Goal: Task Accomplishment & Management: Use online tool/utility

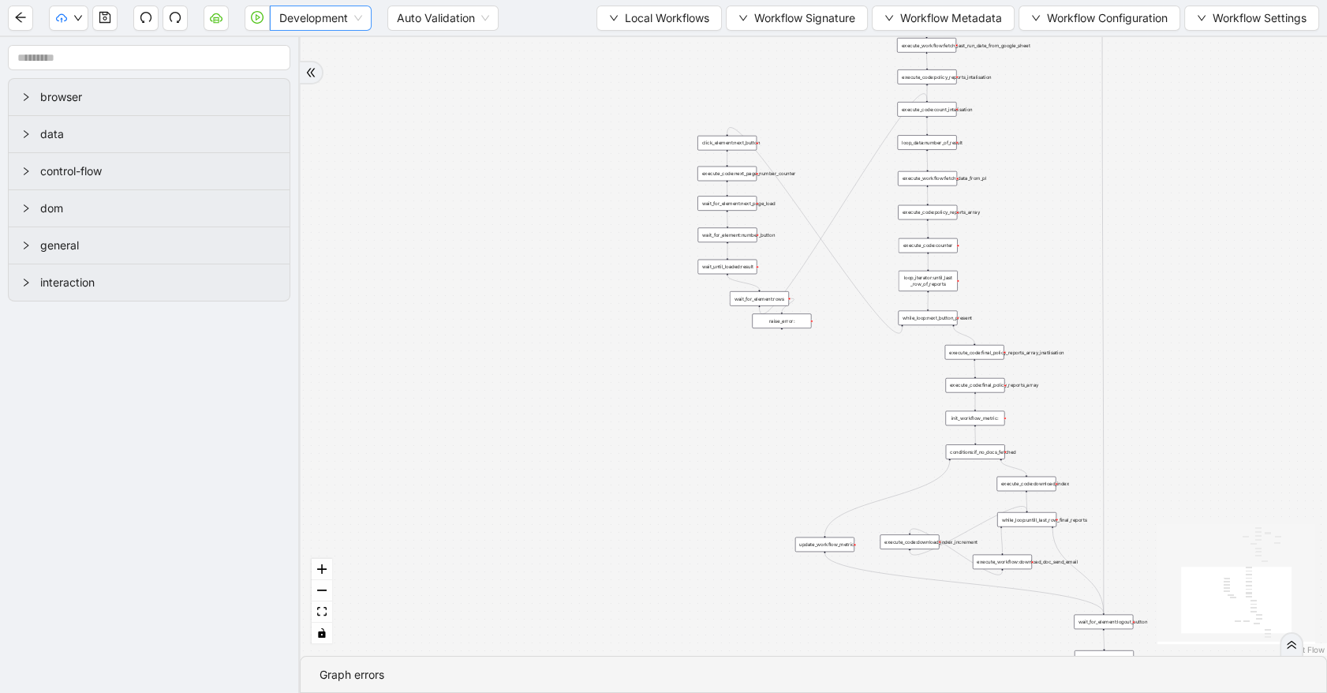
click at [307, 17] on span "Development" at bounding box center [320, 18] width 83 height 24
click at [310, 74] on div "Production" at bounding box center [321, 74] width 77 height 17
click at [252, 19] on icon "play-circle" at bounding box center [257, 17] width 13 height 13
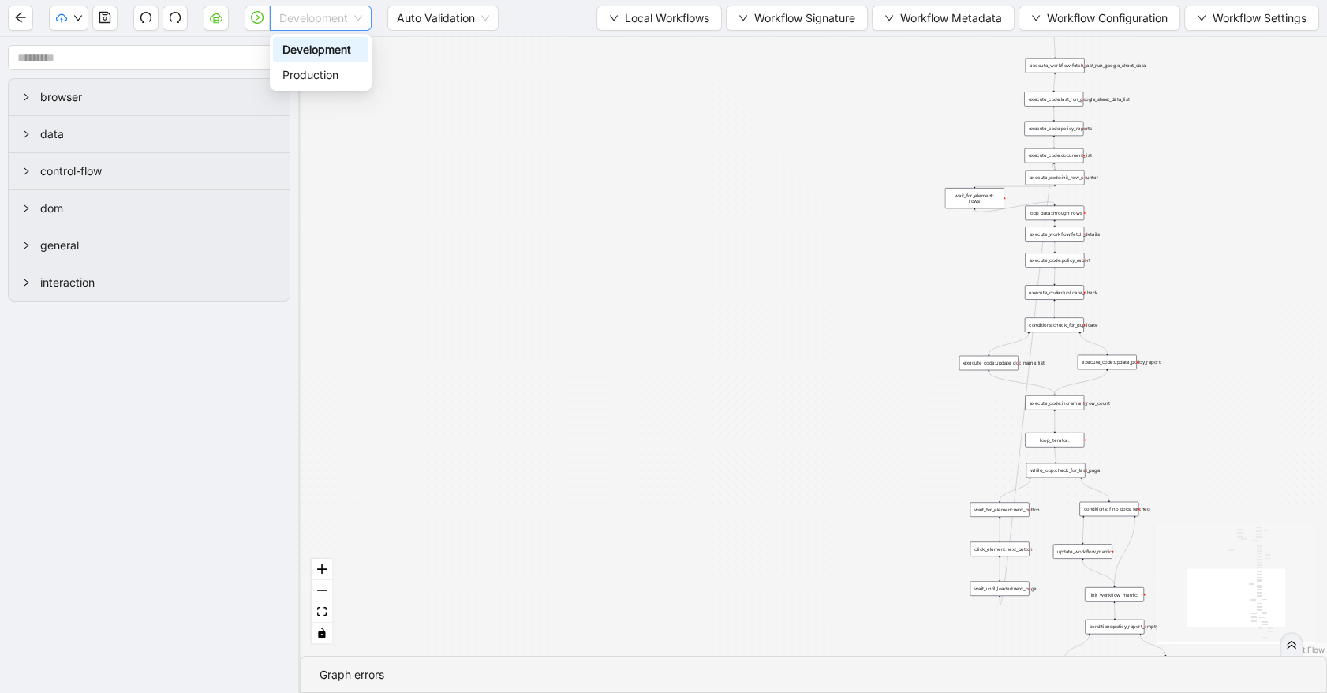
click at [334, 22] on span "Development" at bounding box center [320, 18] width 83 height 24
click at [316, 73] on div "Production" at bounding box center [321, 74] width 77 height 17
click at [254, 19] on icon "play-circle" at bounding box center [257, 17] width 13 height 13
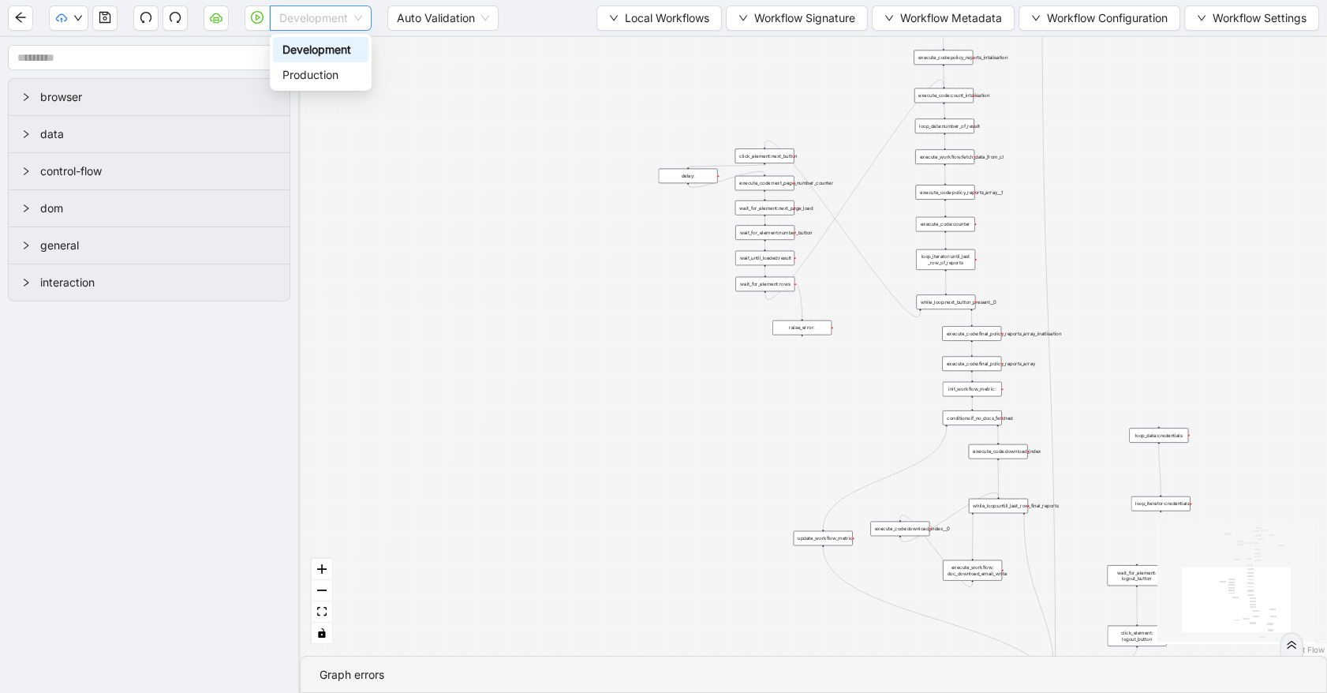
click at [329, 22] on span "Development" at bounding box center [320, 18] width 83 height 24
click at [323, 78] on div "Production" at bounding box center [321, 74] width 77 height 17
click at [261, 17] on icon "play-circle" at bounding box center [257, 17] width 13 height 13
